Goal: Task Accomplishment & Management: Complete application form

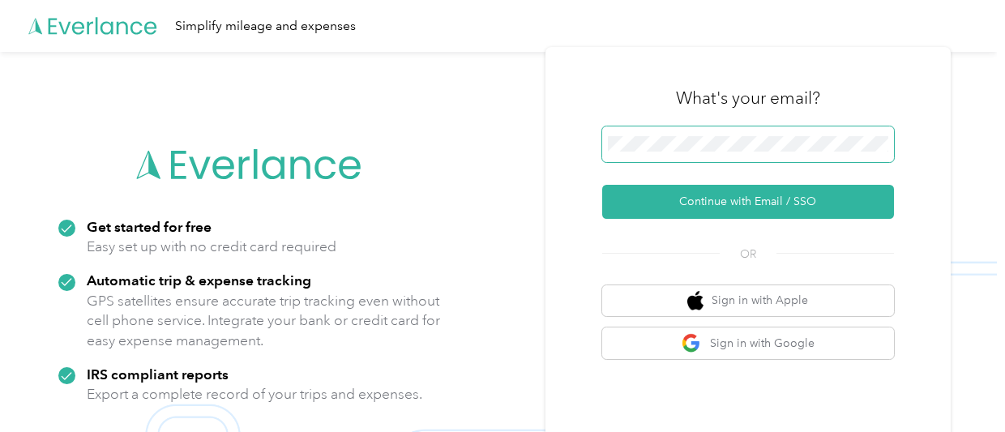
click at [626, 153] on span at bounding box center [748, 144] width 292 height 36
click at [602, 185] on button "Continue with Email / SSO" at bounding box center [748, 202] width 292 height 34
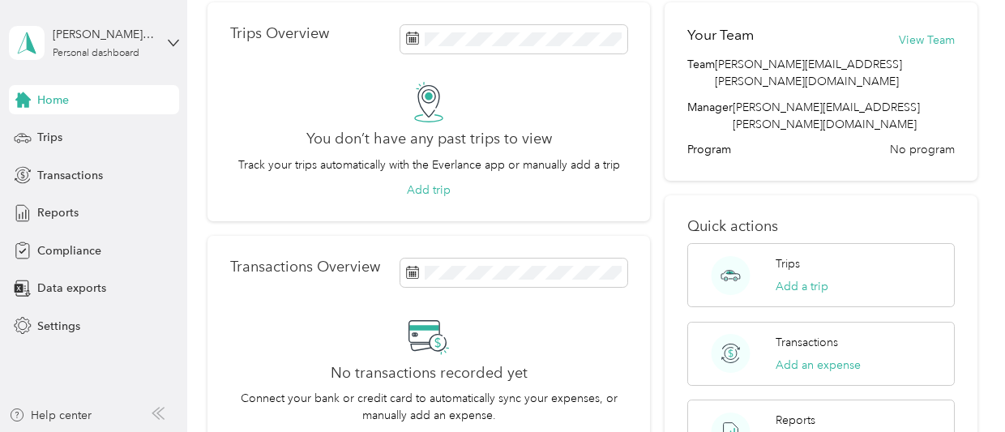
scroll to position [71, 0]
click at [49, 257] on span "Compliance" at bounding box center [69, 250] width 64 height 17
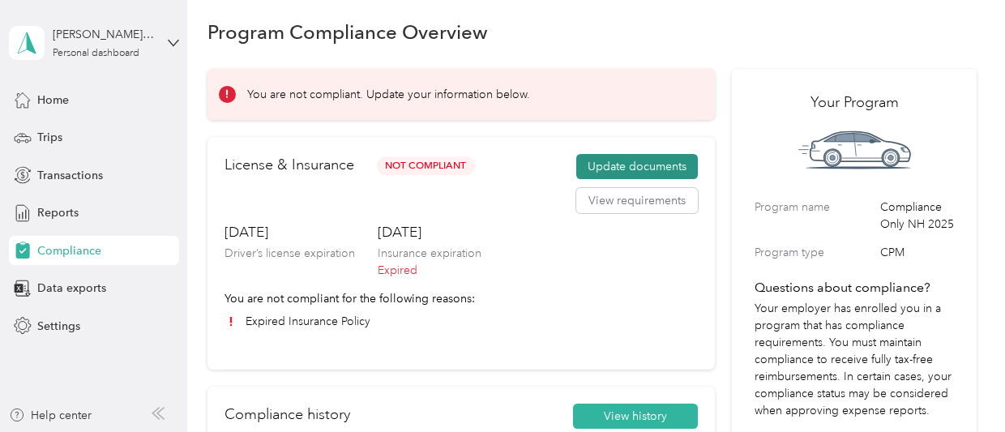
click at [656, 166] on button "Update documents" at bounding box center [637, 167] width 122 height 26
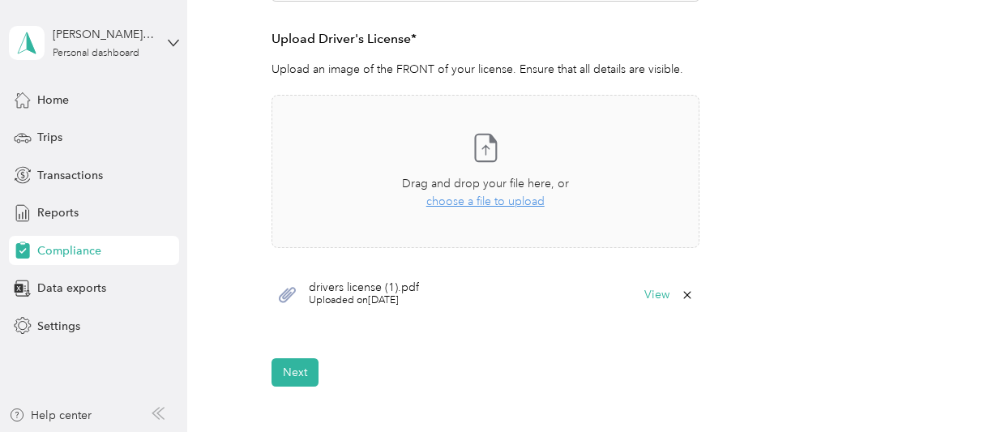
scroll to position [446, 0]
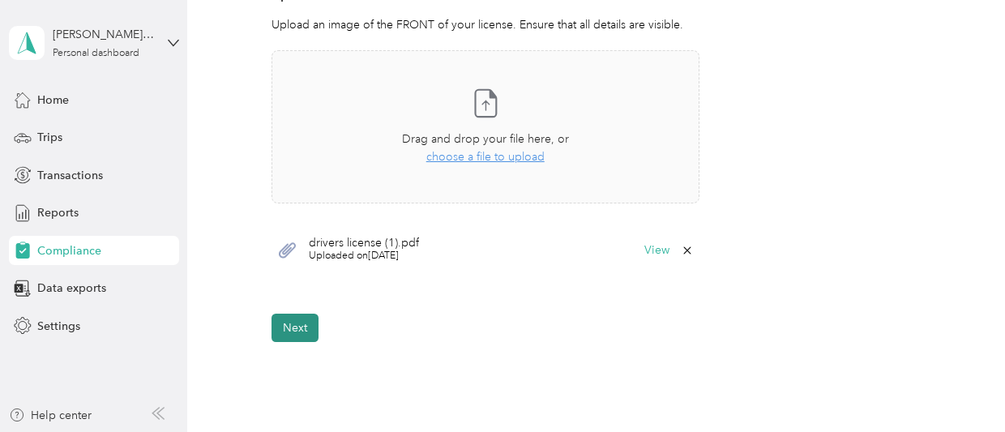
click at [288, 321] on button "Next" at bounding box center [295, 328] width 47 height 28
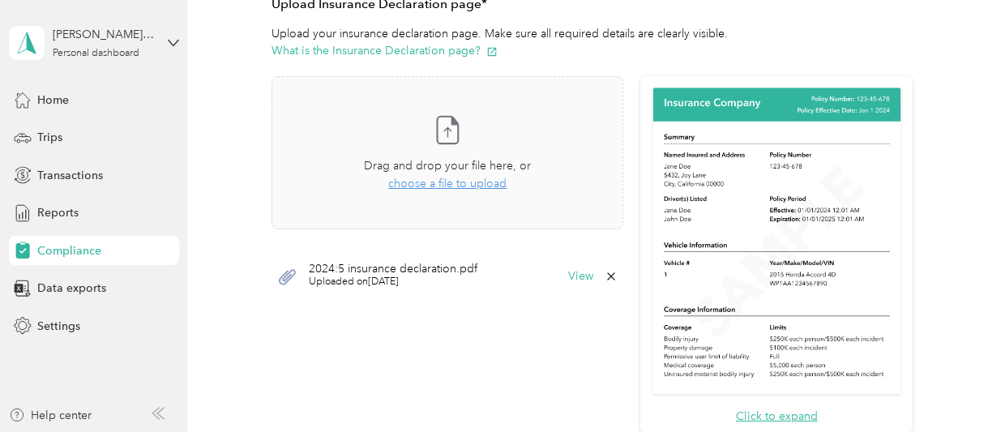
scroll to position [437, 0]
click at [459, 181] on span "choose a file to upload" at bounding box center [447, 183] width 118 height 14
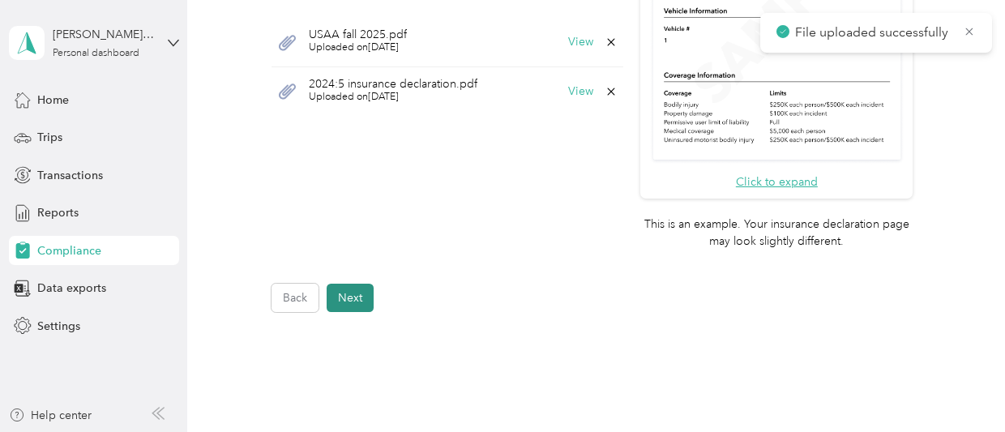
click at [348, 294] on button "Next" at bounding box center [350, 298] width 47 height 28
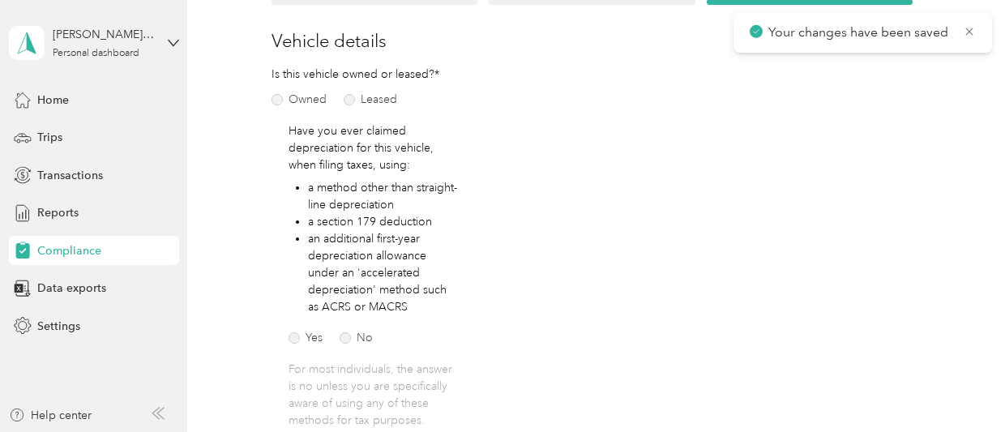
scroll to position [724, 0]
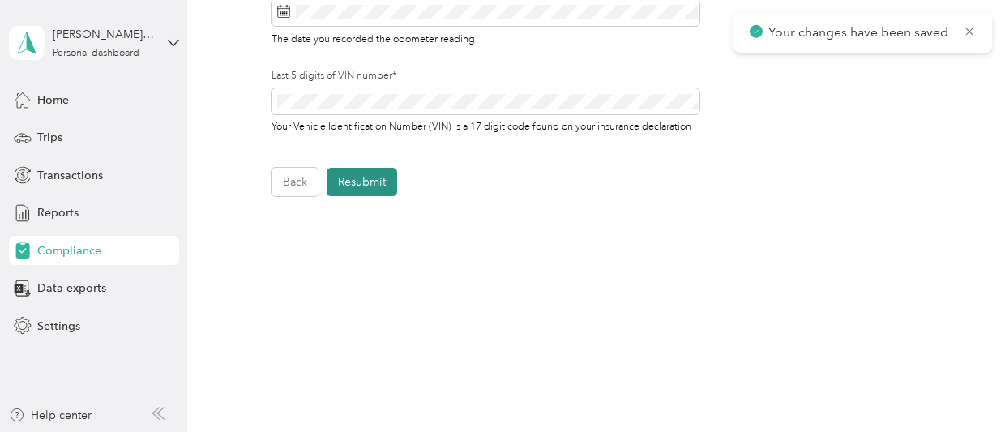
click at [361, 176] on button "Resubmit" at bounding box center [362, 182] width 71 height 28
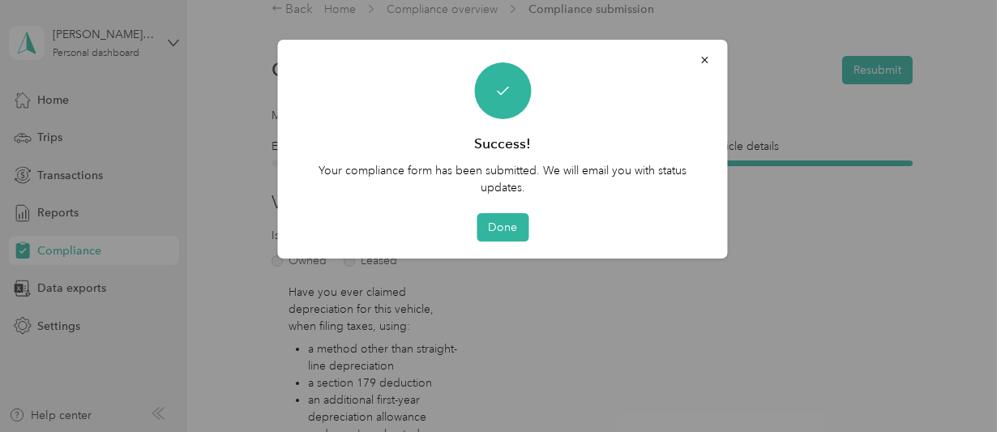
scroll to position [19, 0]
click at [512, 223] on button "Done" at bounding box center [503, 227] width 52 height 28
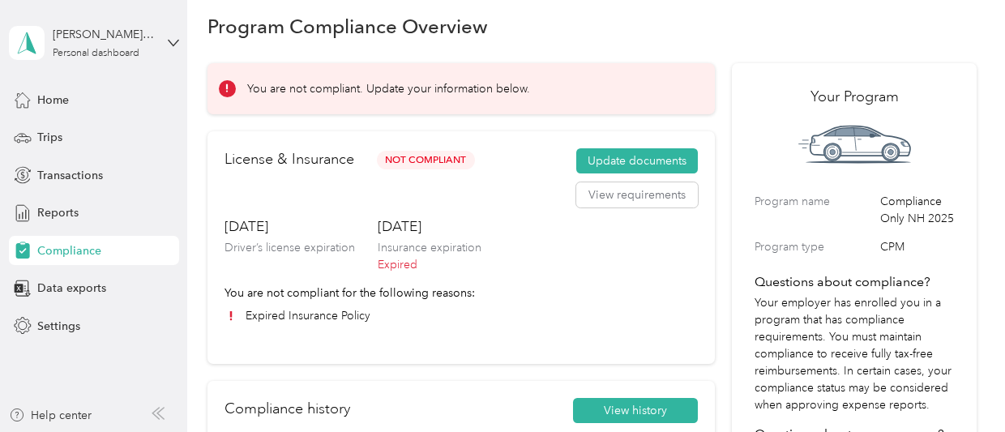
scroll to position [19, 0]
